Goal: Navigation & Orientation: Find specific page/section

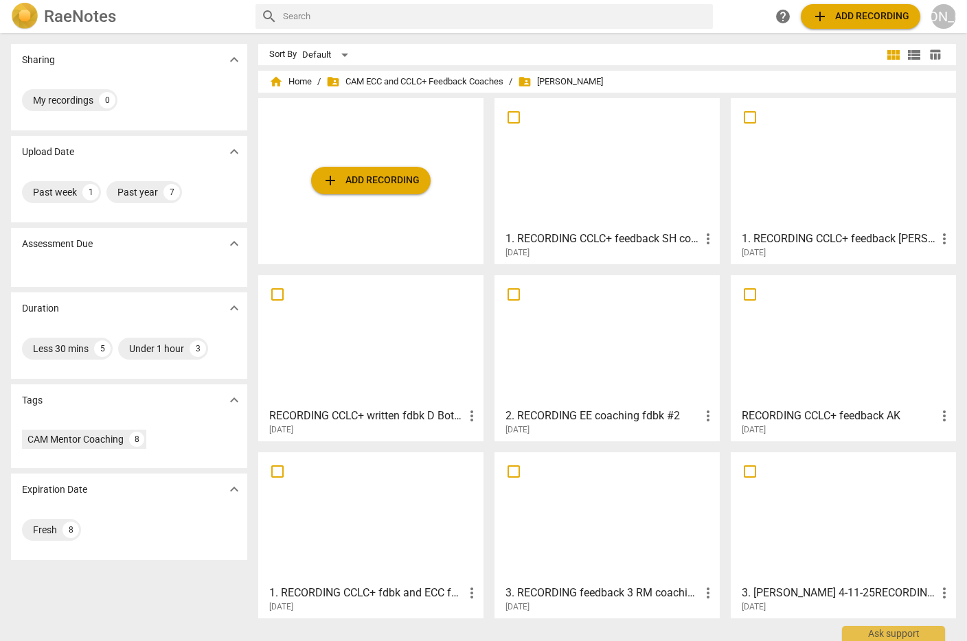
click at [626, 194] on div at bounding box center [607, 164] width 216 height 122
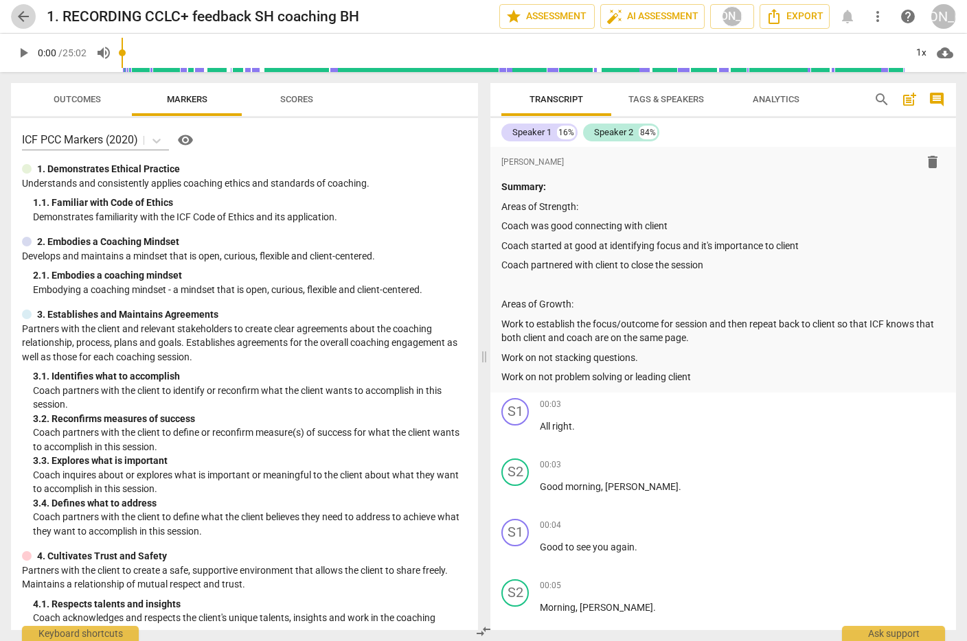
click at [22, 17] on span "arrow_back" at bounding box center [23, 16] width 16 height 16
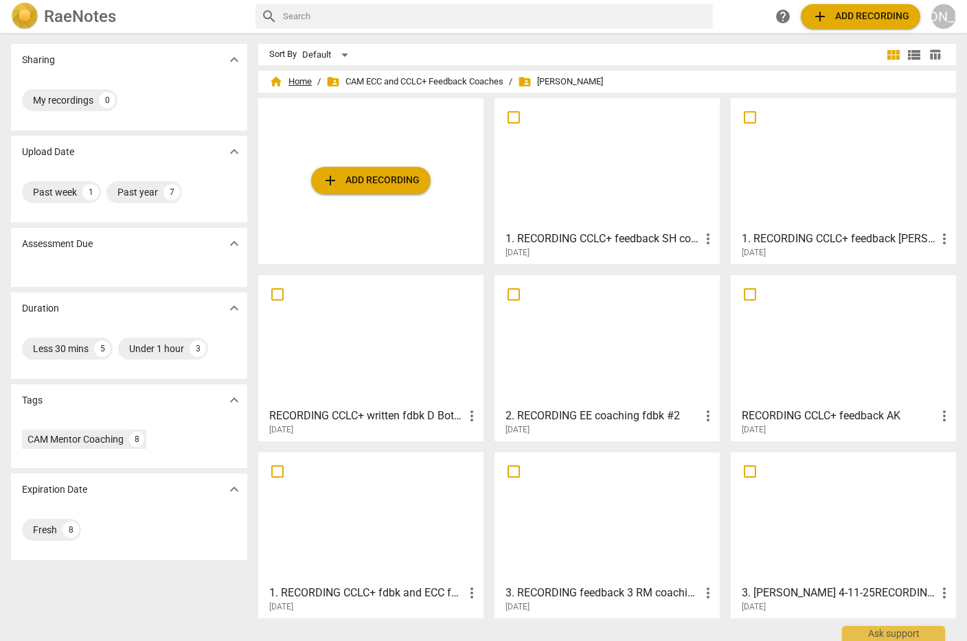
click at [301, 77] on span "home Home" at bounding box center [290, 82] width 43 height 14
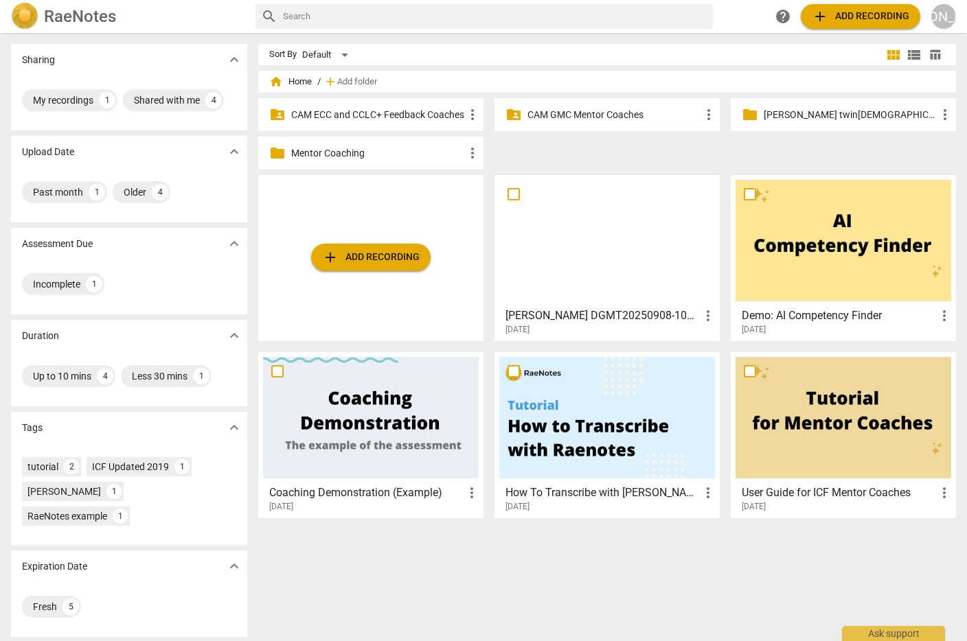
click at [608, 111] on p "CAM GMC Mentor Coaches" at bounding box center [613, 115] width 173 height 14
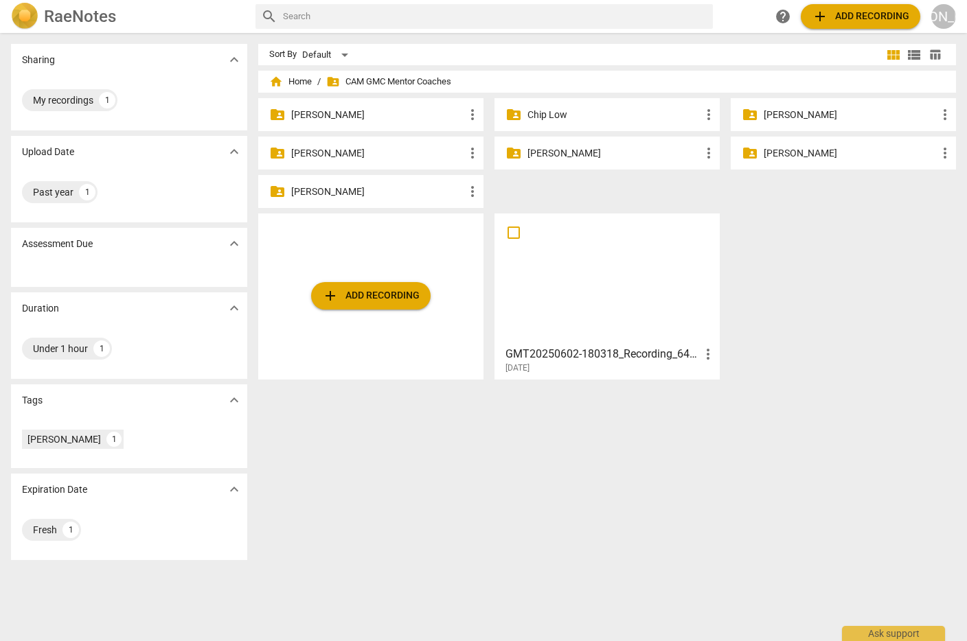
click at [561, 151] on p "[PERSON_NAME]" at bounding box center [613, 153] width 173 height 14
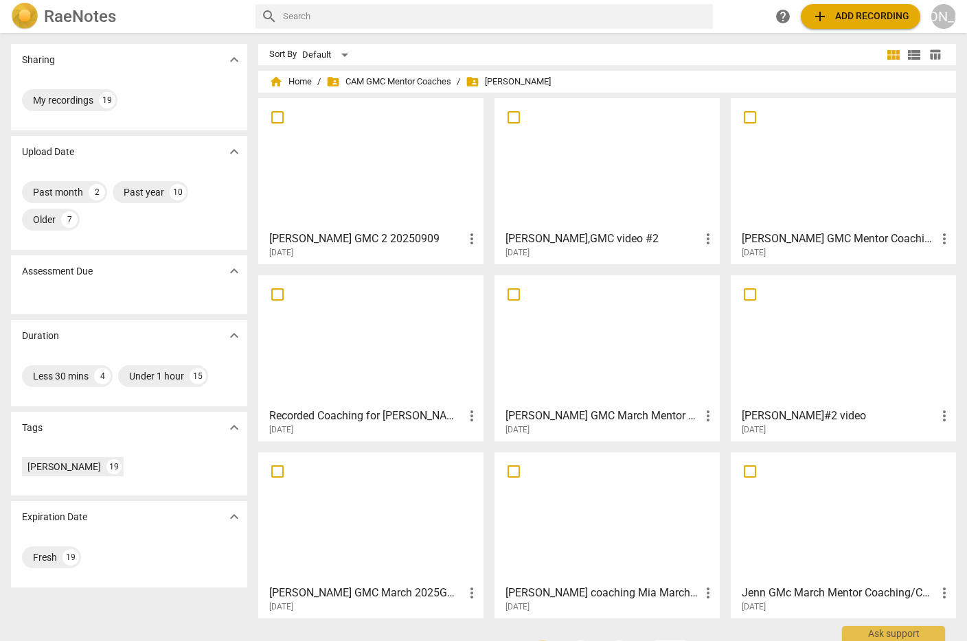
click at [396, 163] on div at bounding box center [371, 164] width 216 height 122
